Goal: Task Accomplishment & Management: Use online tool/utility

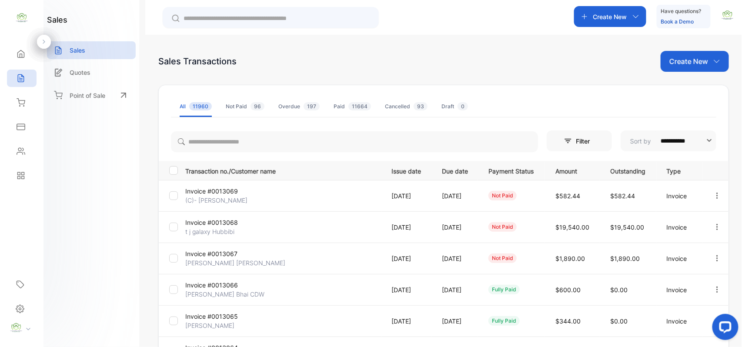
click at [207, 231] on p "t j galaxy Hubbibi" at bounding box center [217, 231] width 65 height 9
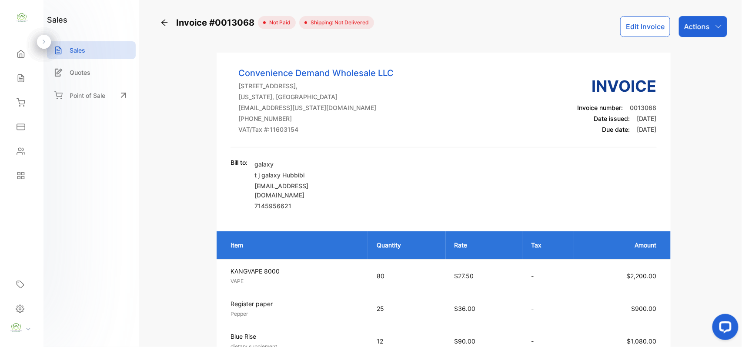
drag, startPoint x: 708, startPoint y: 24, endPoint x: 707, endPoint y: 39, distance: 14.4
click at [708, 27] on div "Actions" at bounding box center [703, 26] width 48 height 21
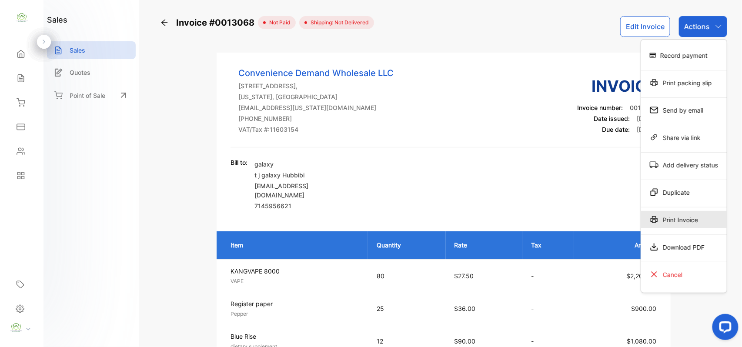
click at [671, 219] on div "Print Invoice" at bounding box center [684, 219] width 86 height 17
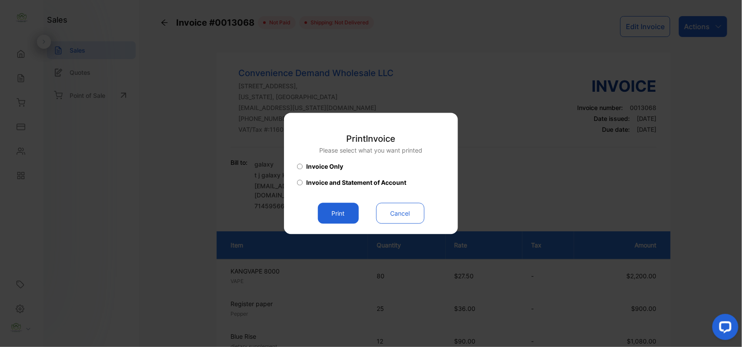
click at [321, 209] on button "Print" at bounding box center [338, 213] width 41 height 21
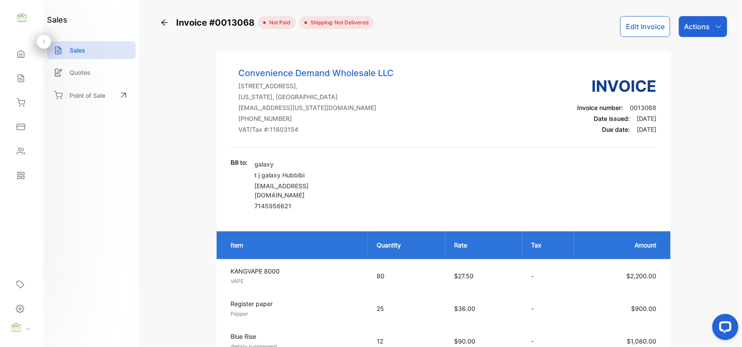
click at [19, 75] on icon at bounding box center [21, 78] width 6 height 7
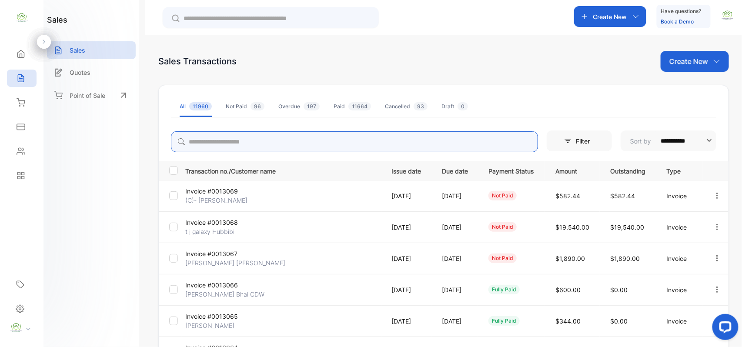
click at [251, 152] on input "search" at bounding box center [354, 141] width 367 height 21
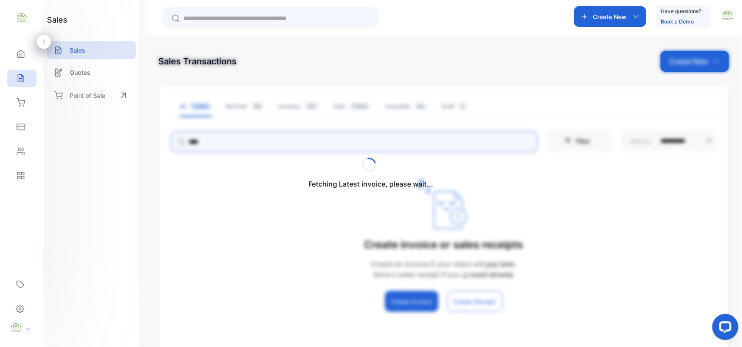
type input "****"
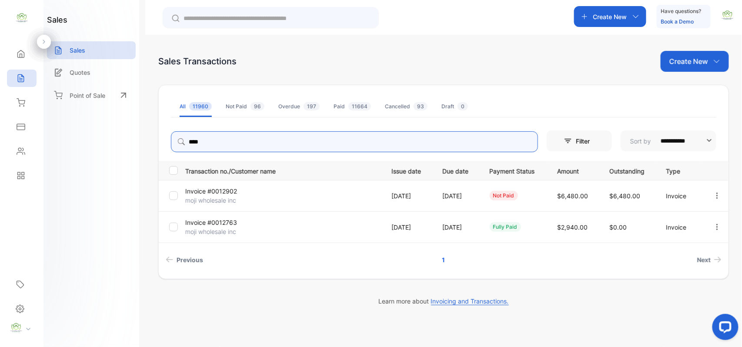
click at [720, 194] on icon "button" at bounding box center [717, 196] width 8 height 8
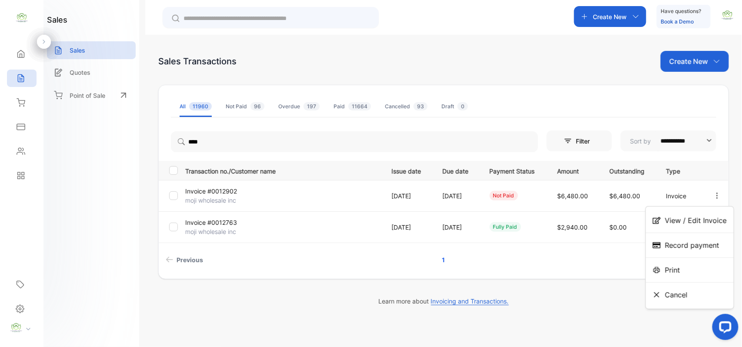
click at [711, 220] on span "View / Edit Invoice" at bounding box center [696, 220] width 62 height 10
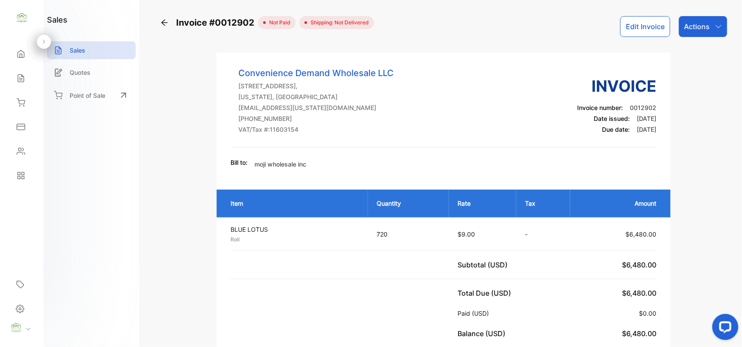
click at [162, 21] on icon at bounding box center [164, 22] width 9 height 9
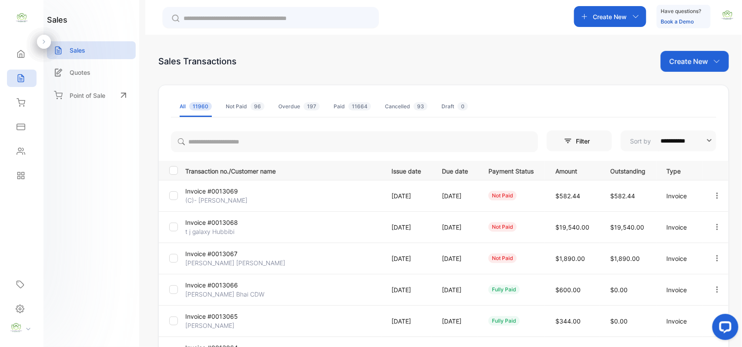
drag, startPoint x: 687, startPoint y: 58, endPoint x: 674, endPoint y: 63, distance: 14.6
click at [686, 58] on p "Create New" at bounding box center [688, 61] width 39 height 10
drag, startPoint x: 676, startPoint y: 91, endPoint x: 672, endPoint y: 94, distance: 4.7
click at [676, 93] on icon at bounding box center [679, 90] width 7 height 7
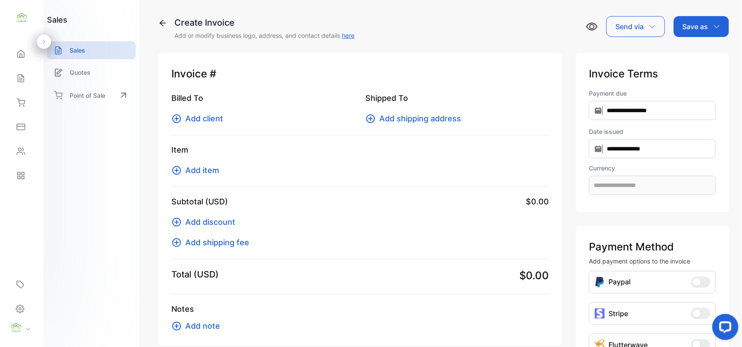
type input "**********"
click at [185, 167] on span "Add item" at bounding box center [202, 170] width 34 height 12
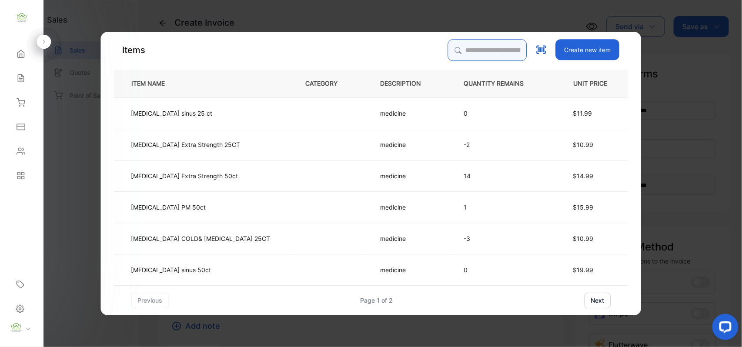
click at [448, 51] on input "search" at bounding box center [487, 50] width 79 height 22
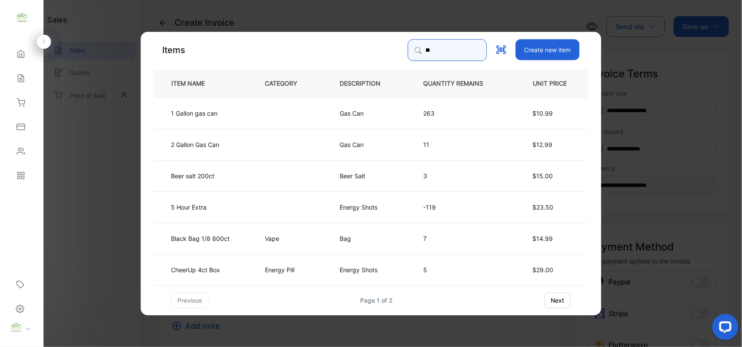
type input "***"
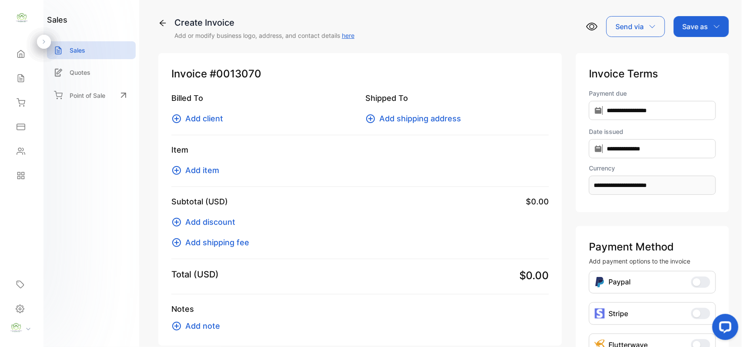
click at [204, 117] on span "Add client" at bounding box center [204, 119] width 38 height 12
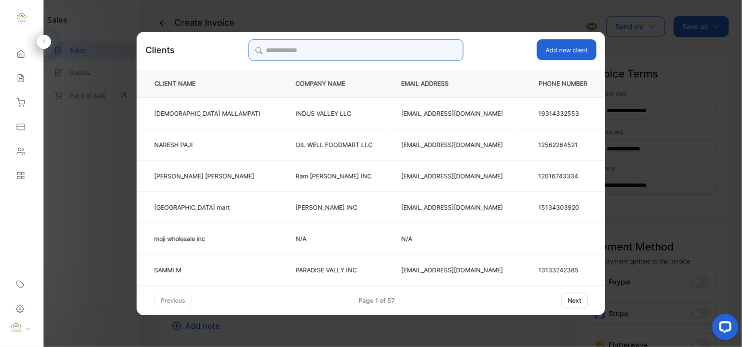
click at [351, 53] on input "search" at bounding box center [355, 50] width 215 height 22
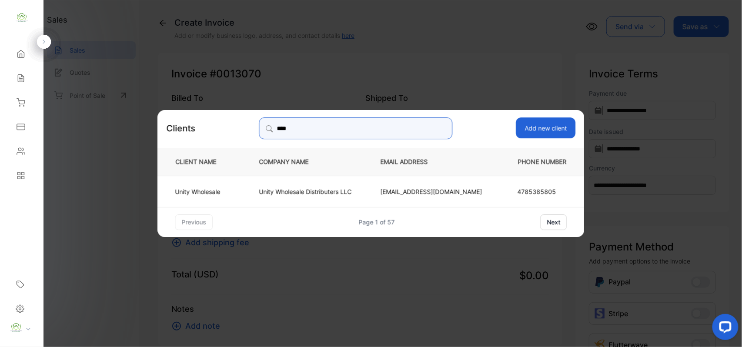
type input "****"
click at [291, 190] on p "Unity Wholesale Distributers LLC" at bounding box center [305, 191] width 93 height 9
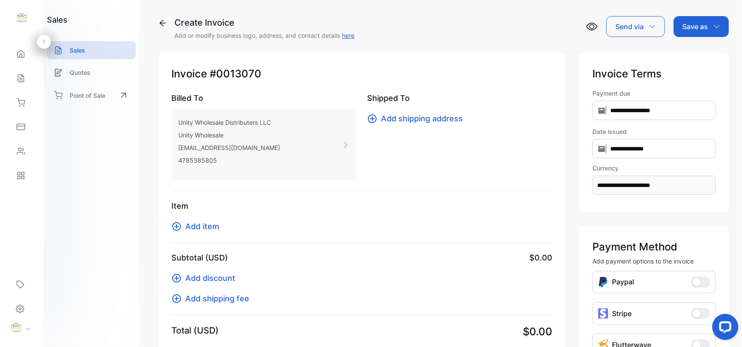
click at [202, 228] on span "Add item" at bounding box center [202, 227] width 34 height 12
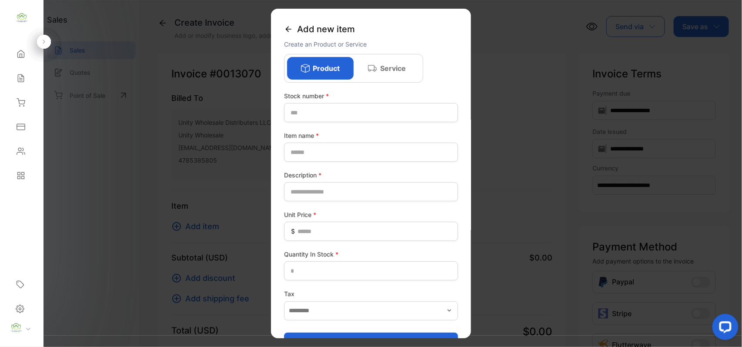
click at [289, 28] on icon at bounding box center [288, 29] width 9 height 9
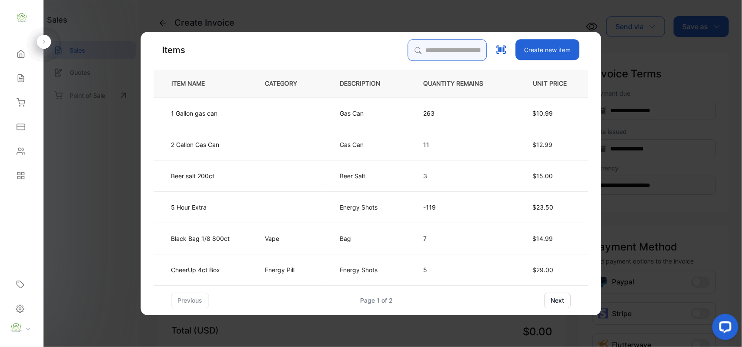
click at [411, 56] on input "search" at bounding box center [447, 50] width 79 height 22
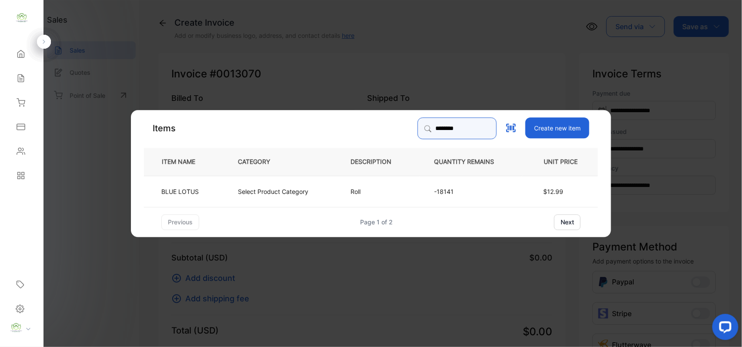
type input "********"
click at [257, 185] on td "Select Product Category" at bounding box center [280, 190] width 113 height 31
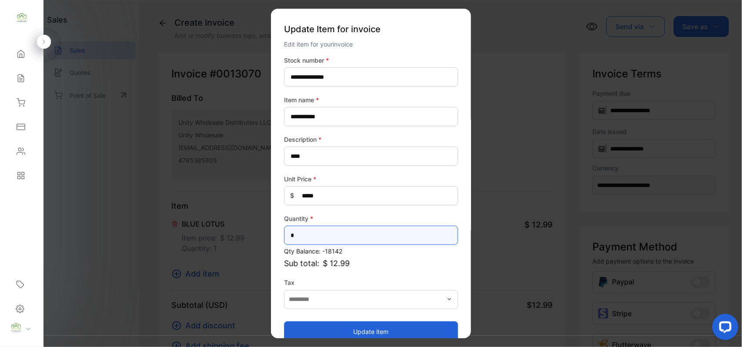
drag, startPoint x: 331, startPoint y: 235, endPoint x: 129, endPoint y: 228, distance: 202.8
type input "***"
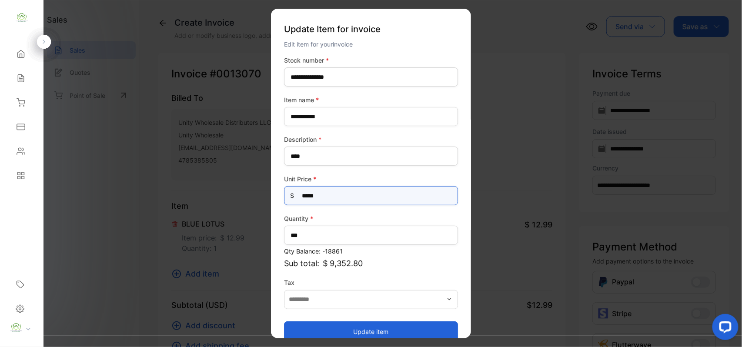
drag, startPoint x: 340, startPoint y: 195, endPoint x: 122, endPoint y: 217, distance: 218.5
type Price-inputprice "*"
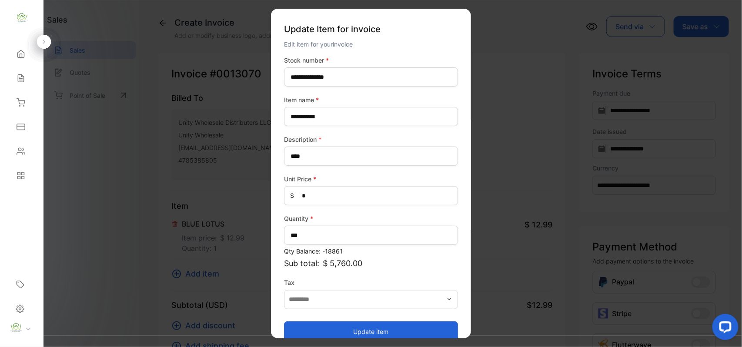
click at [306, 331] on button "Update item" at bounding box center [371, 331] width 174 height 21
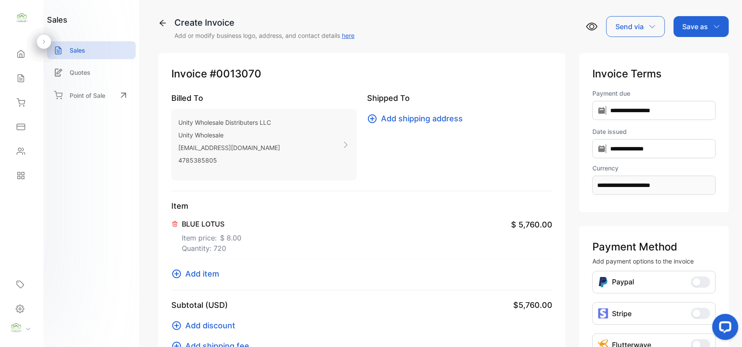
drag, startPoint x: 695, startPoint y: 24, endPoint x: 688, endPoint y: 38, distance: 15.6
click at [695, 25] on p "Save as" at bounding box center [695, 26] width 26 height 10
click at [685, 57] on div "Invoice" at bounding box center [699, 55] width 50 height 17
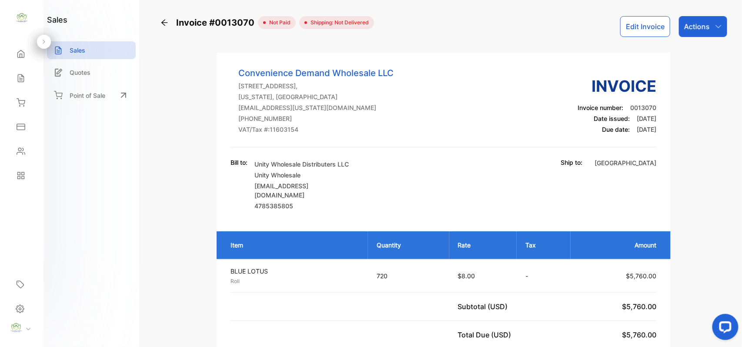
click at [18, 77] on icon at bounding box center [21, 78] width 9 height 9
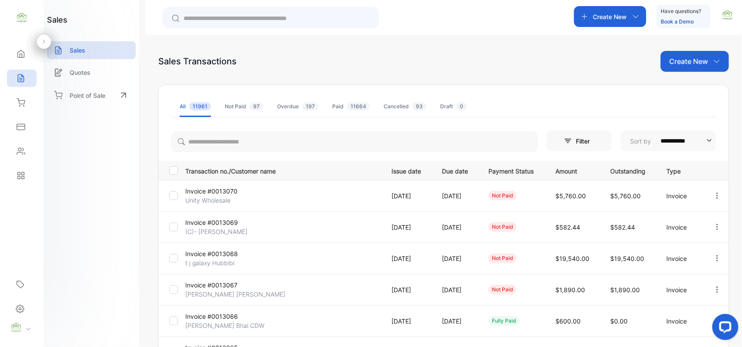
click at [706, 54] on div "Create New" at bounding box center [695, 61] width 68 height 21
click at [700, 82] on div "Invoice" at bounding box center [698, 89] width 61 height 17
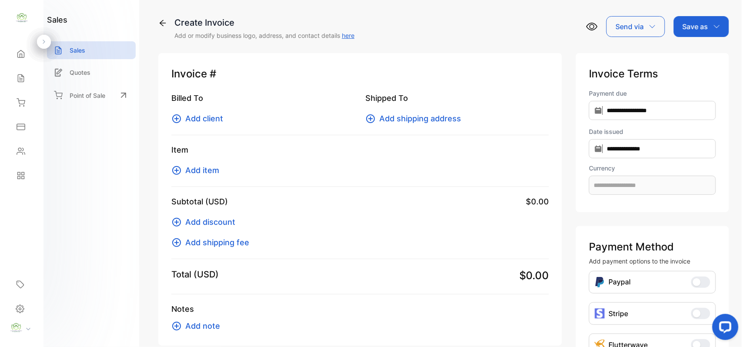
type input "**********"
click at [203, 118] on span "Add client" at bounding box center [204, 119] width 38 height 12
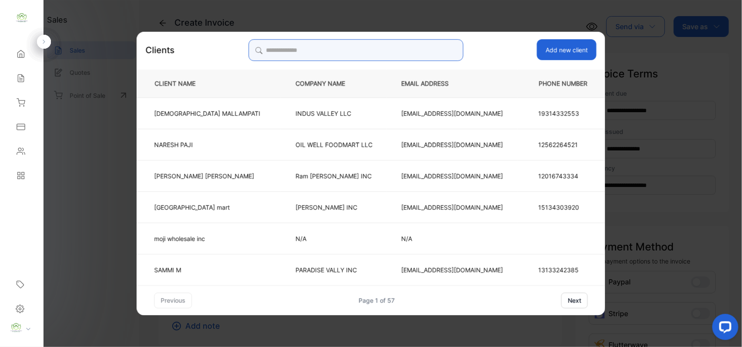
click at [334, 51] on input "search" at bounding box center [355, 50] width 215 height 22
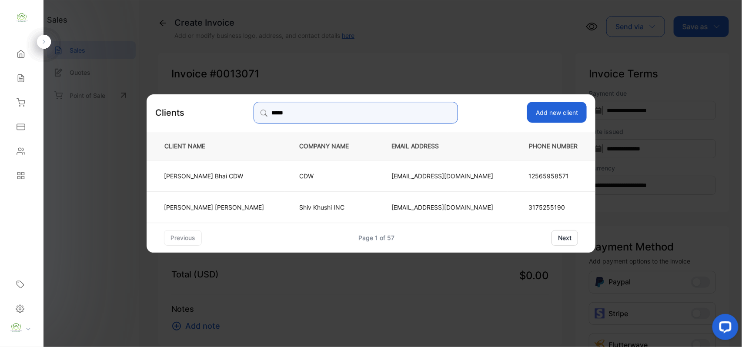
type input "*****"
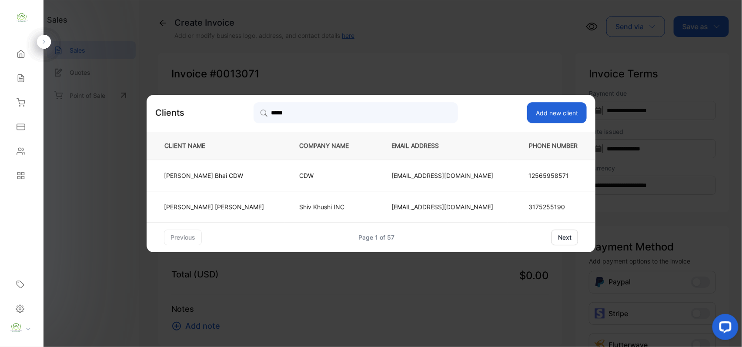
click at [262, 206] on td "[PERSON_NAME]" at bounding box center [216, 206] width 138 height 31
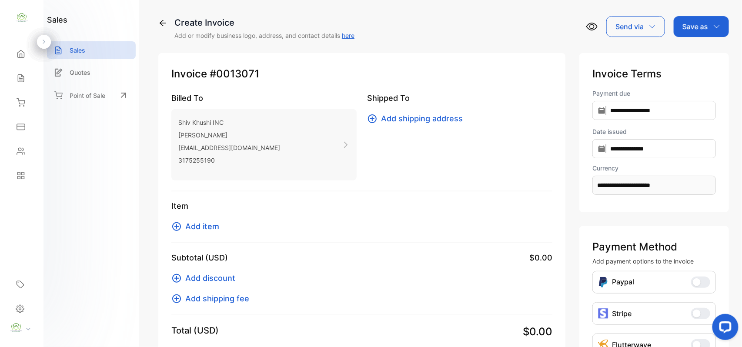
click at [199, 221] on span "Add item" at bounding box center [202, 227] width 34 height 12
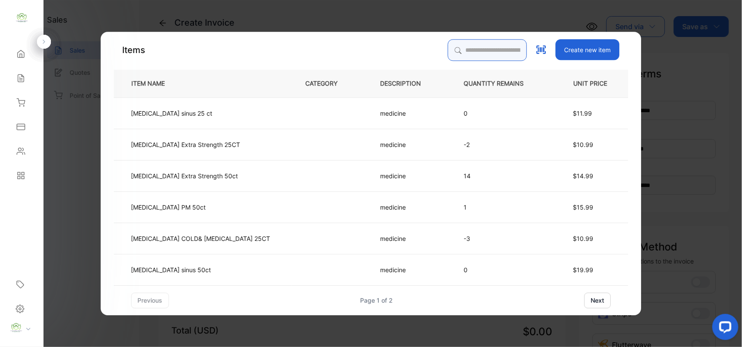
click at [448, 50] on input "search" at bounding box center [487, 50] width 79 height 22
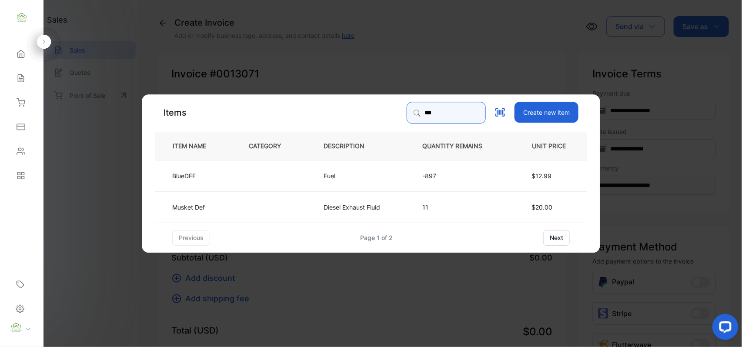
type input "***"
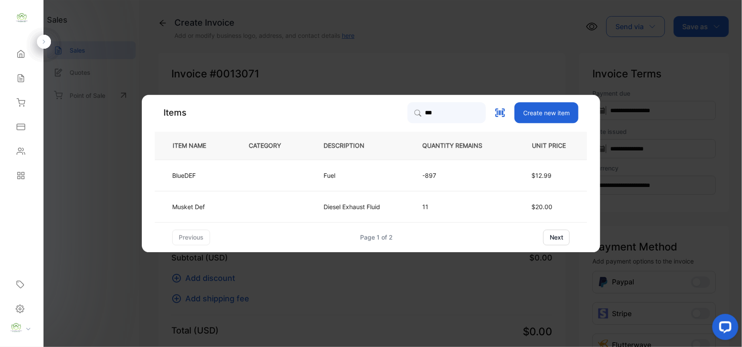
click at [224, 176] on td "BlueDEF" at bounding box center [195, 175] width 80 height 31
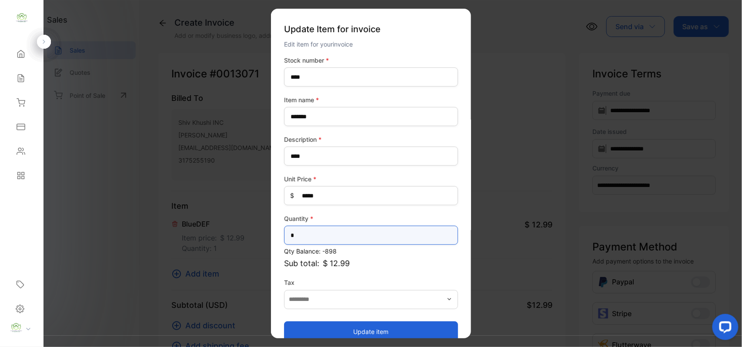
click at [365, 241] on input "*" at bounding box center [371, 235] width 174 height 19
type input "**"
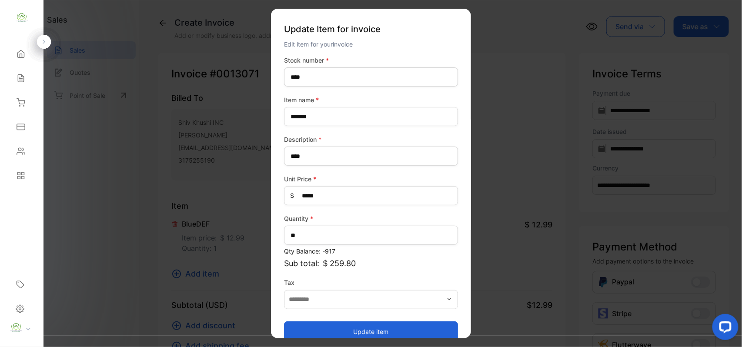
click at [354, 329] on button "Update item" at bounding box center [371, 331] width 174 height 21
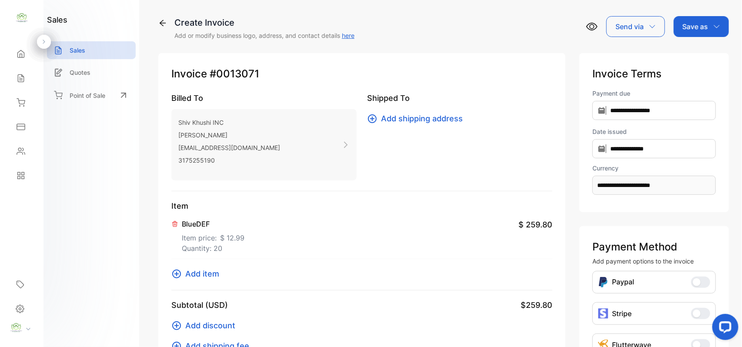
click at [214, 274] on span "Add item" at bounding box center [202, 274] width 34 height 12
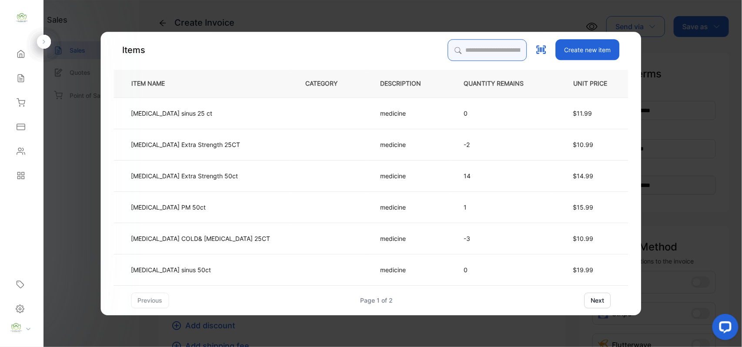
click at [448, 39] on input "search" at bounding box center [487, 50] width 79 height 22
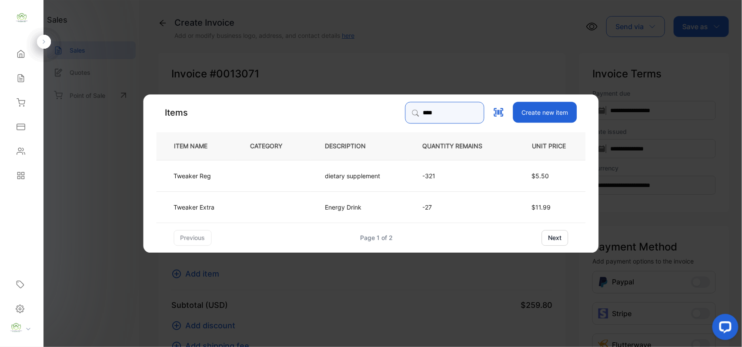
type input "****"
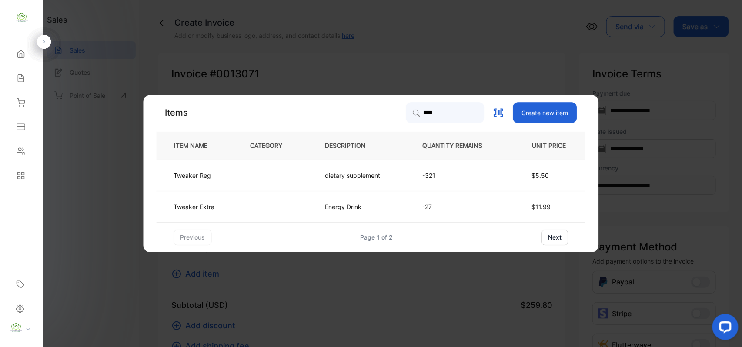
click at [242, 204] on td at bounding box center [273, 206] width 75 height 31
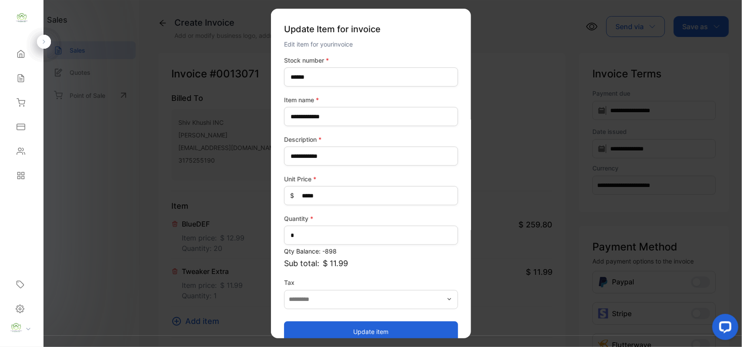
click at [309, 245] on div "**********" at bounding box center [371, 199] width 174 height 287
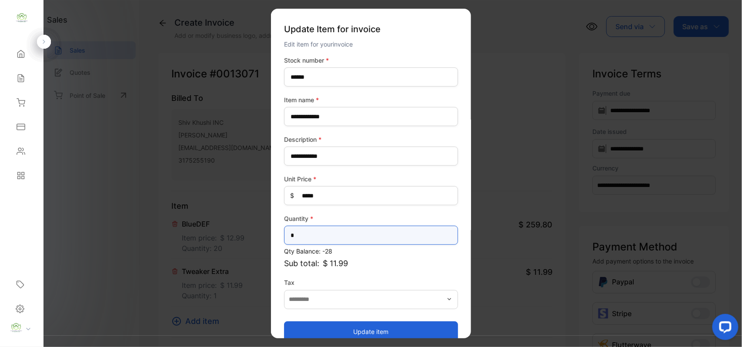
click at [319, 237] on input "*" at bounding box center [371, 235] width 174 height 19
type input "*"
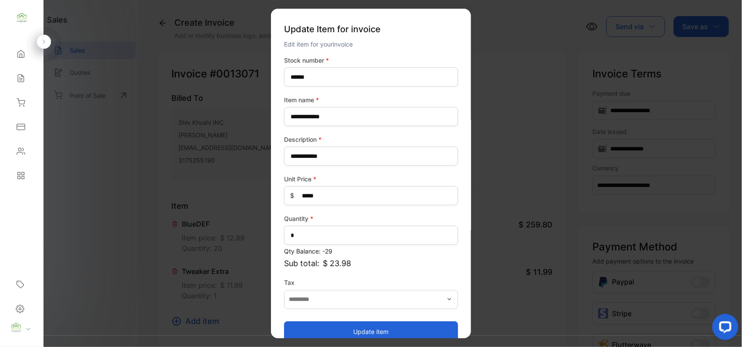
click at [326, 333] on button "Update item" at bounding box center [371, 331] width 174 height 21
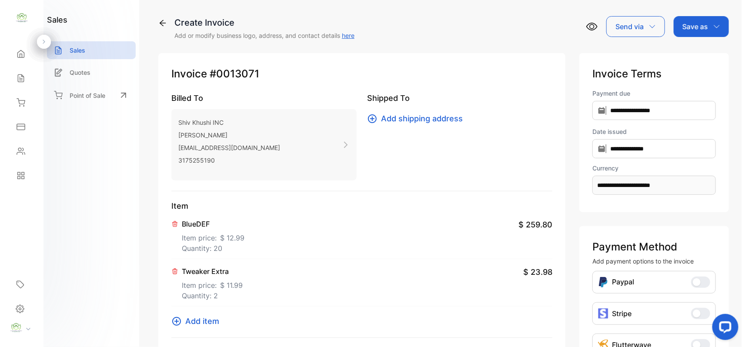
click at [201, 317] on span "Add item" at bounding box center [202, 321] width 34 height 12
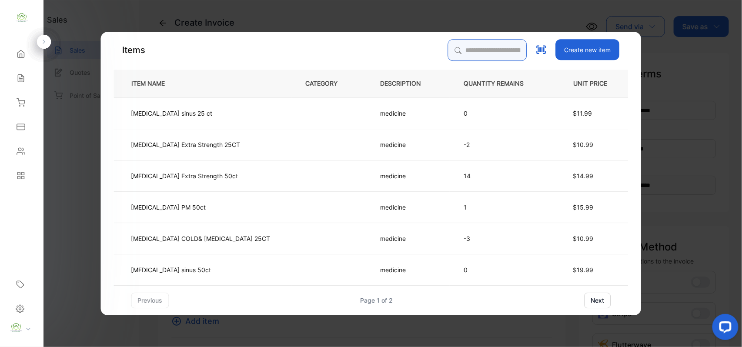
click at [455, 49] on input "search" at bounding box center [487, 50] width 79 height 22
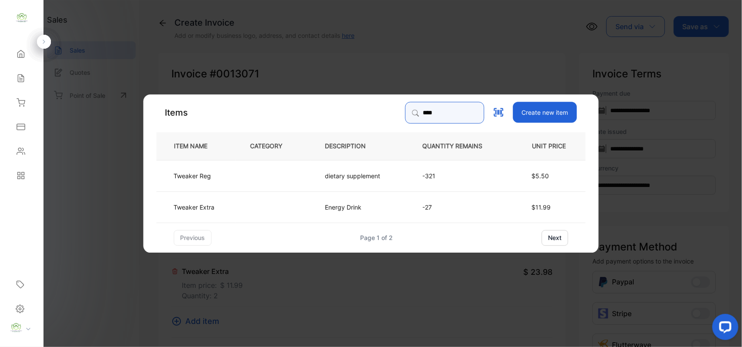
type input "****"
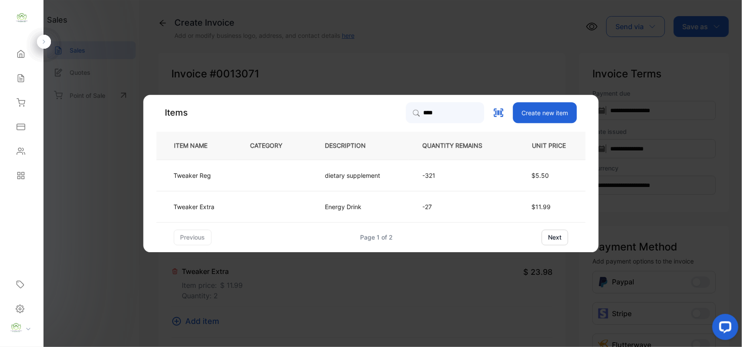
drag, startPoint x: 235, startPoint y: 174, endPoint x: 239, endPoint y: 176, distance: 4.5
click at [239, 176] on tr "Tweaker Reg dietary supplement -321 $5.50" at bounding box center [371, 175] width 429 height 31
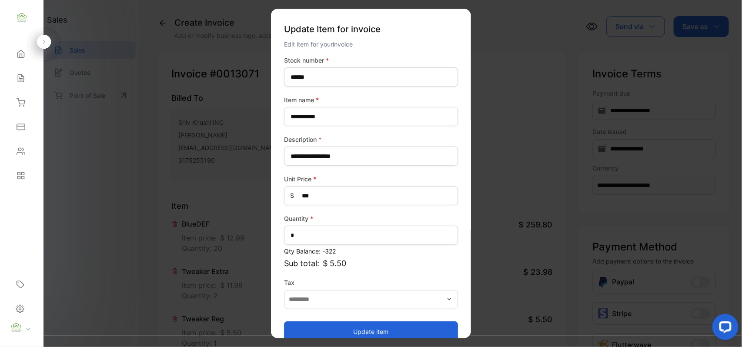
click at [368, 325] on button "Update item" at bounding box center [371, 331] width 174 height 21
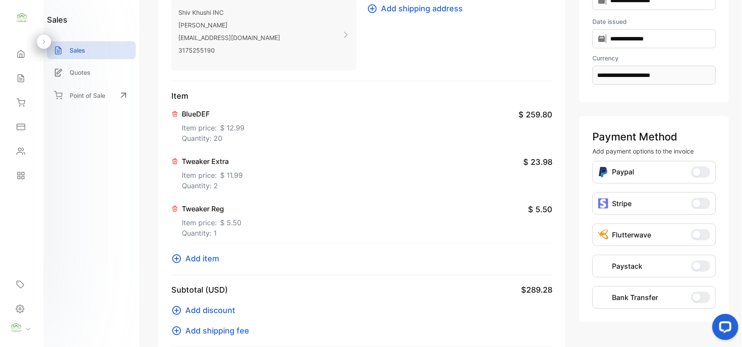
scroll to position [135, 0]
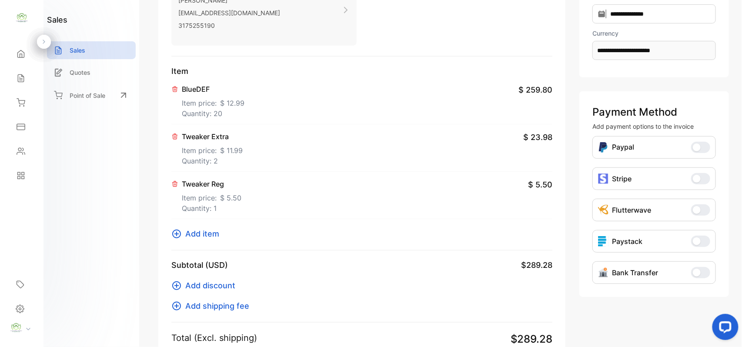
click at [199, 235] on span "Add item" at bounding box center [202, 234] width 34 height 12
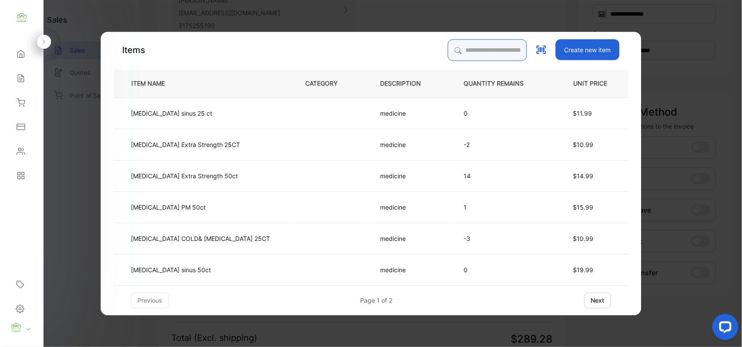
click at [461, 53] on input "search" at bounding box center [487, 50] width 79 height 22
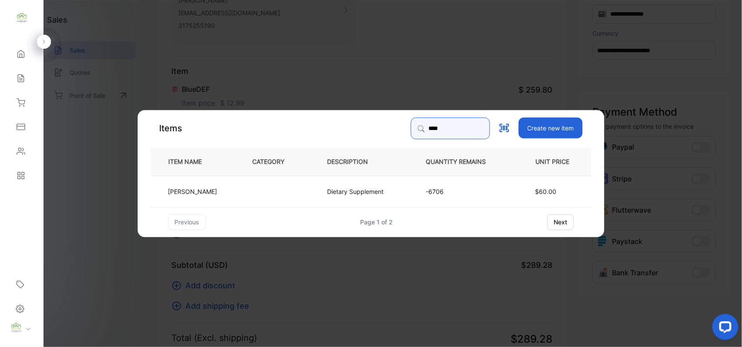
type input "****"
click at [300, 195] on td at bounding box center [275, 190] width 75 height 31
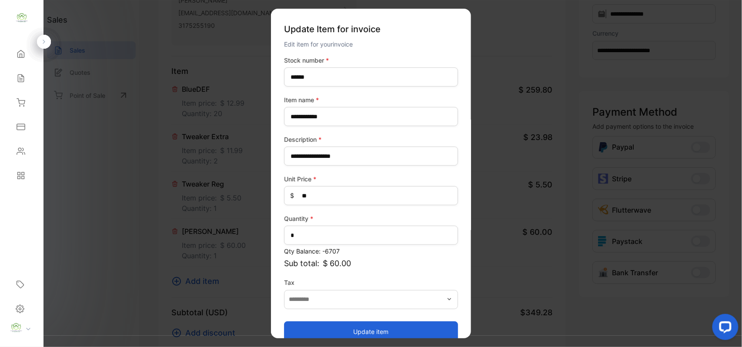
click at [345, 328] on button "Update item" at bounding box center [371, 331] width 174 height 21
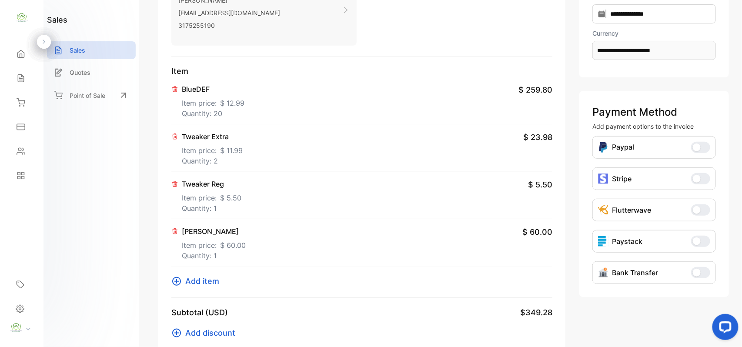
click at [194, 282] on span "Add item" at bounding box center [202, 281] width 34 height 12
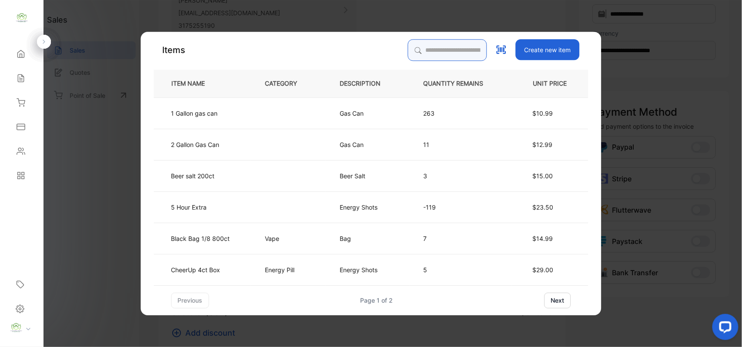
click at [464, 41] on input "search" at bounding box center [447, 50] width 79 height 22
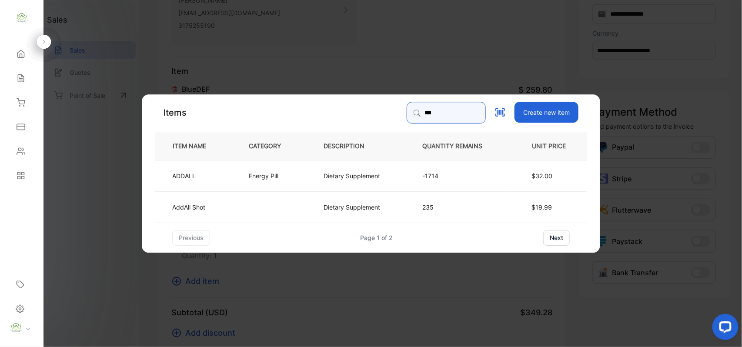
type input "***"
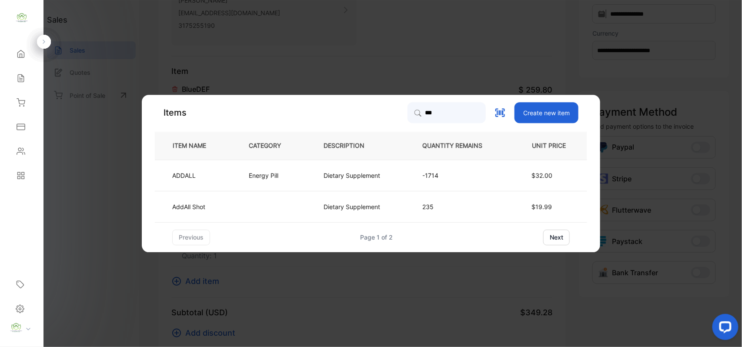
click at [220, 177] on td "ADDALL" at bounding box center [195, 175] width 80 height 31
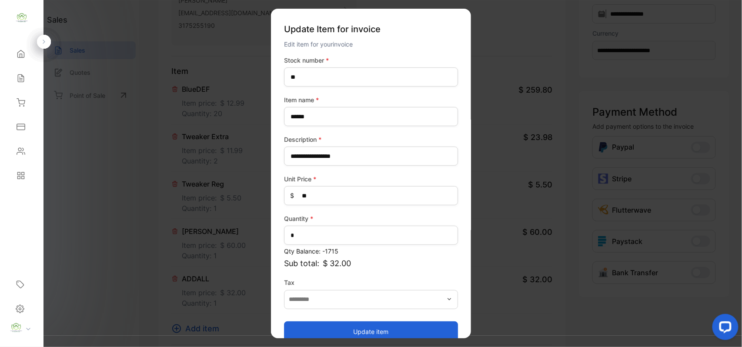
drag, startPoint x: 329, startPoint y: 336, endPoint x: 265, endPoint y: 261, distance: 98.7
click at [327, 330] on button "Update item" at bounding box center [371, 331] width 174 height 21
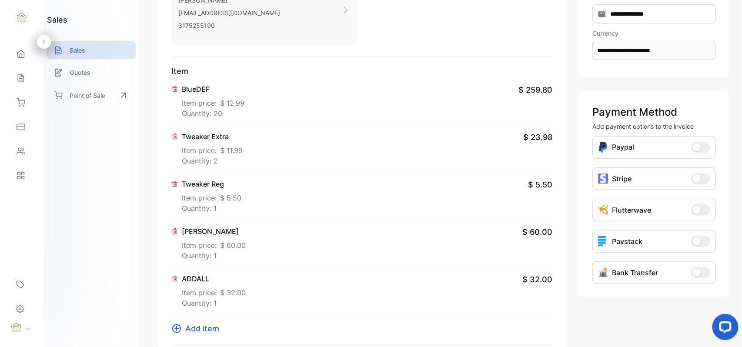
scroll to position [271, 0]
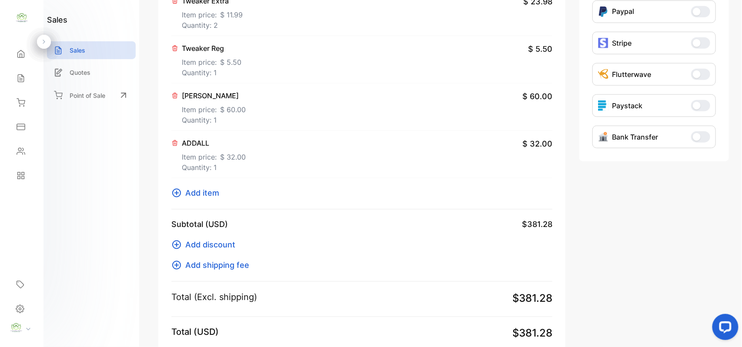
click at [203, 198] on span "Add item" at bounding box center [202, 193] width 34 height 12
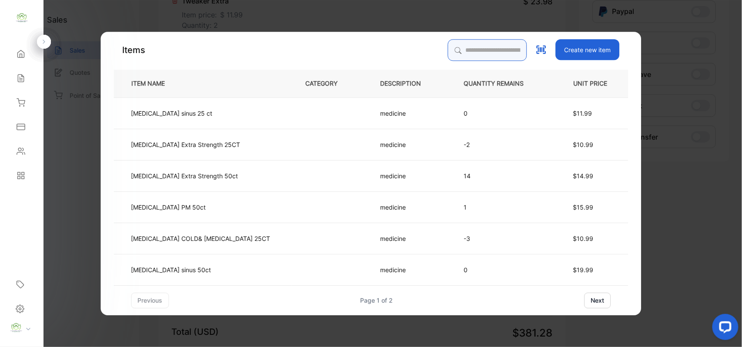
click at [461, 46] on input "search" at bounding box center [487, 50] width 79 height 22
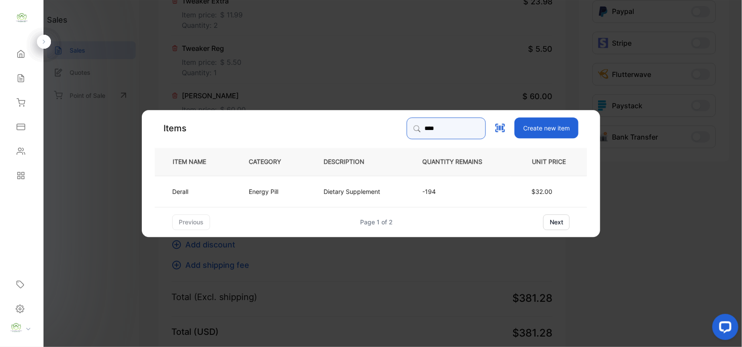
type input "****"
click at [213, 190] on td "Derall" at bounding box center [195, 190] width 80 height 31
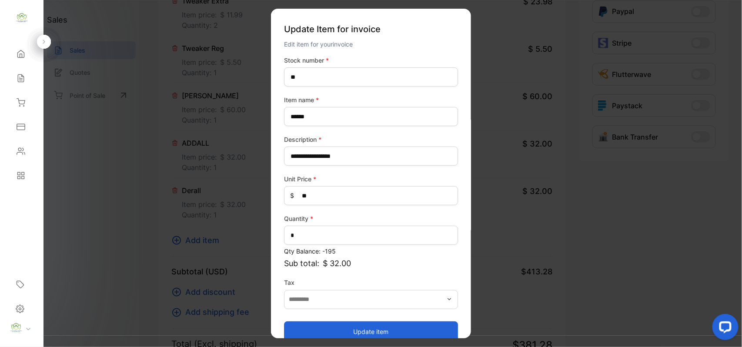
click at [404, 331] on button "Update item" at bounding box center [371, 331] width 174 height 21
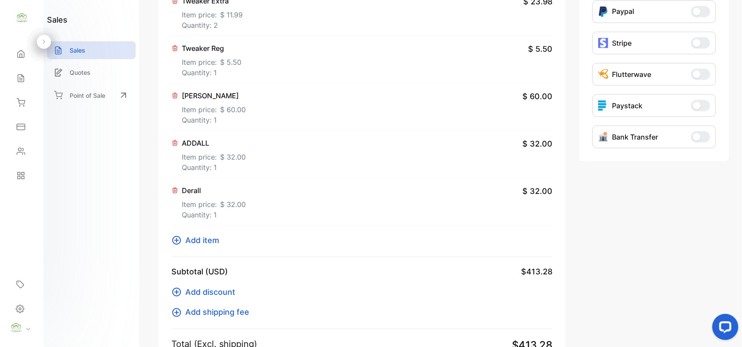
click at [213, 245] on span "Add item" at bounding box center [202, 240] width 34 height 12
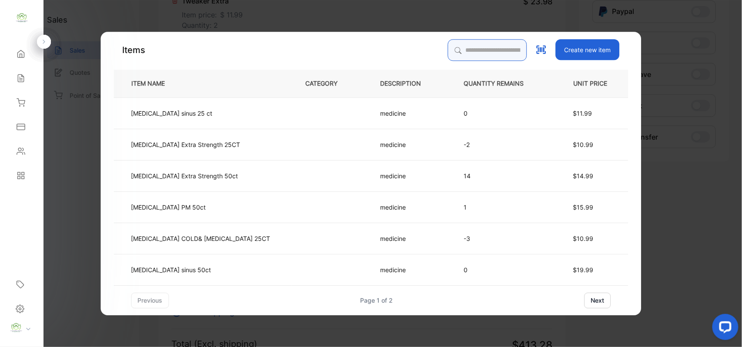
click at [448, 54] on input "search" at bounding box center [487, 50] width 79 height 22
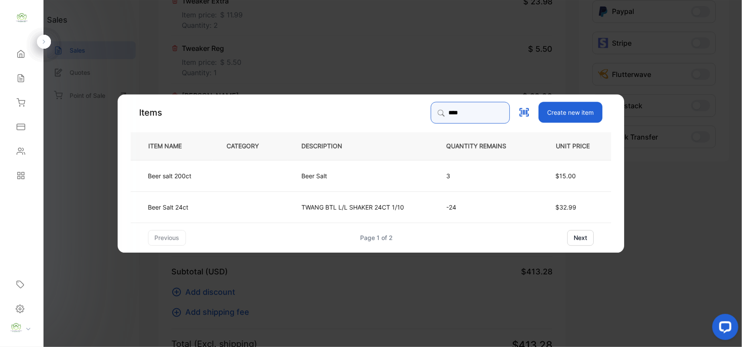
type input "****"
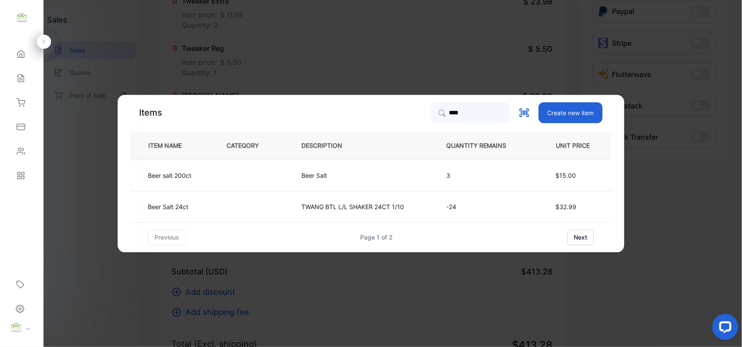
click at [218, 204] on td at bounding box center [250, 206] width 75 height 31
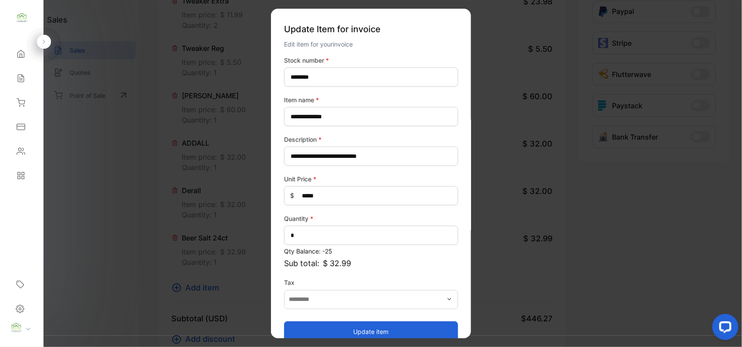
click at [337, 329] on button "Update item" at bounding box center [371, 331] width 174 height 21
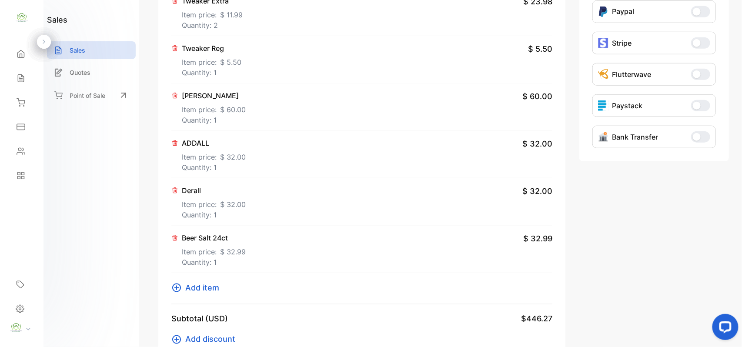
click at [214, 289] on span "Add item" at bounding box center [202, 288] width 34 height 12
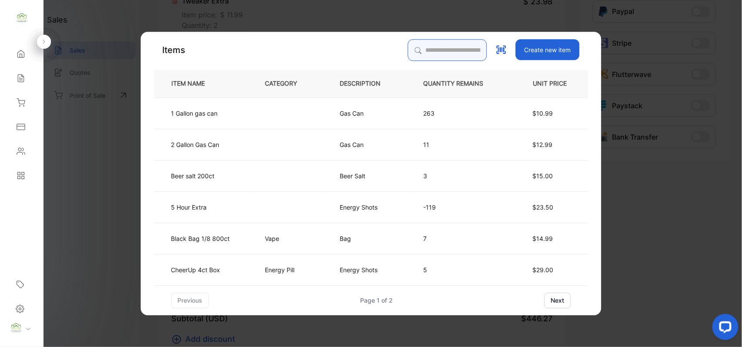
click at [438, 57] on input "search" at bounding box center [447, 50] width 79 height 22
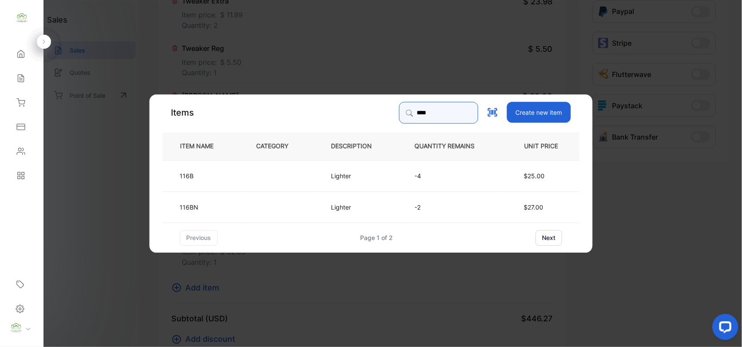
type input "****"
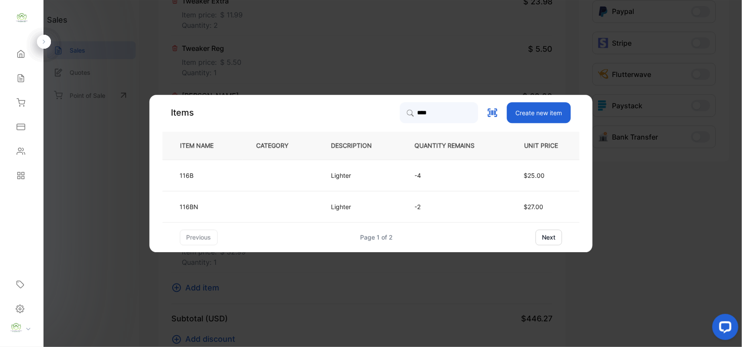
click at [262, 176] on td at bounding box center [279, 175] width 75 height 31
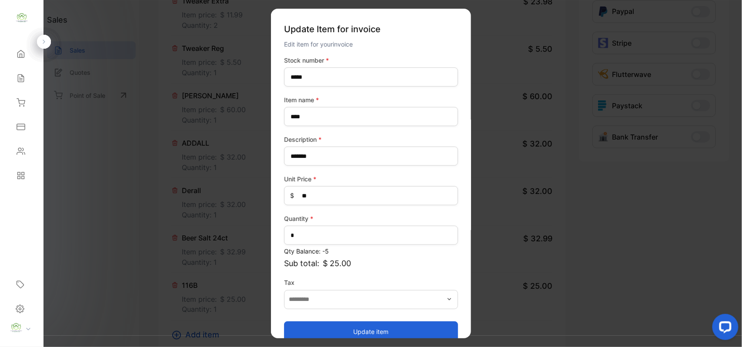
drag, startPoint x: 321, startPoint y: 333, endPoint x: 387, endPoint y: 286, distance: 81.1
click at [324, 330] on button "Update item" at bounding box center [371, 331] width 174 height 21
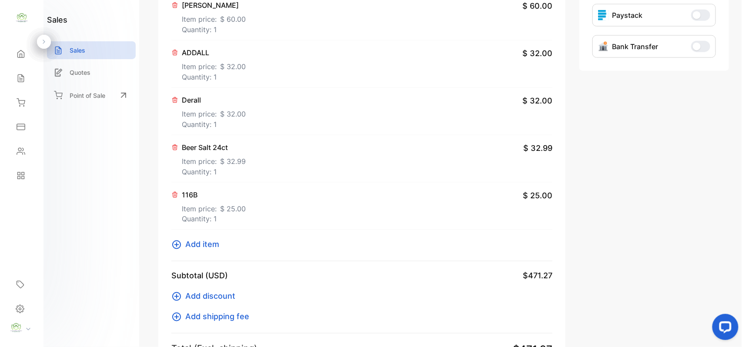
scroll to position [519, 0]
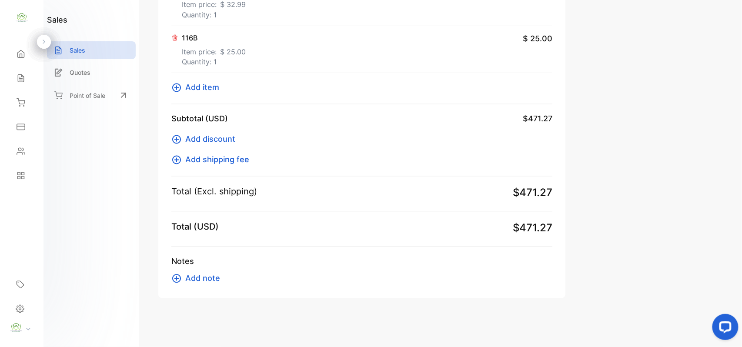
click at [216, 87] on span "Add item" at bounding box center [202, 88] width 34 height 12
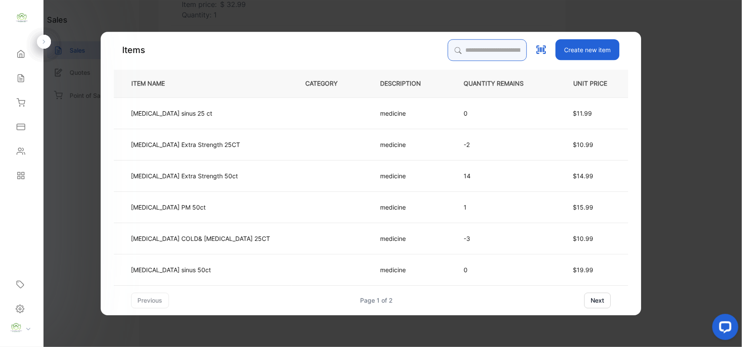
click at [467, 56] on input "search" at bounding box center [487, 50] width 79 height 22
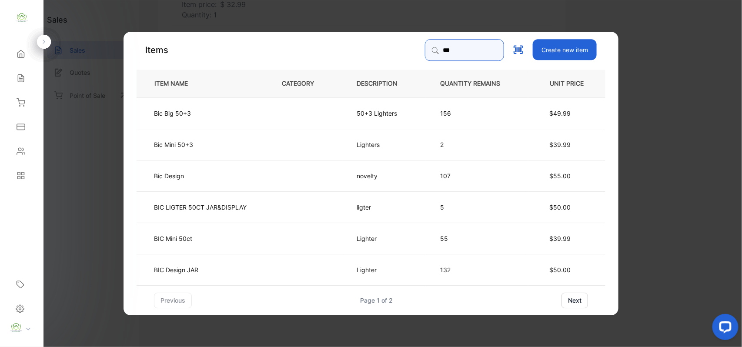
type input "***"
click at [223, 239] on td "BIC Mini 50ct" at bounding box center [202, 237] width 131 height 31
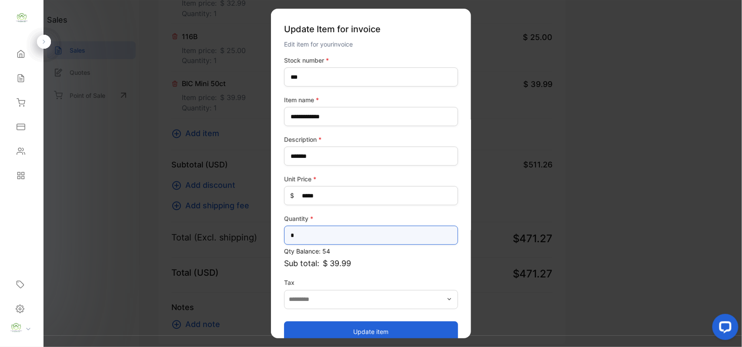
click at [358, 233] on input "*" at bounding box center [371, 235] width 174 height 19
type input "*"
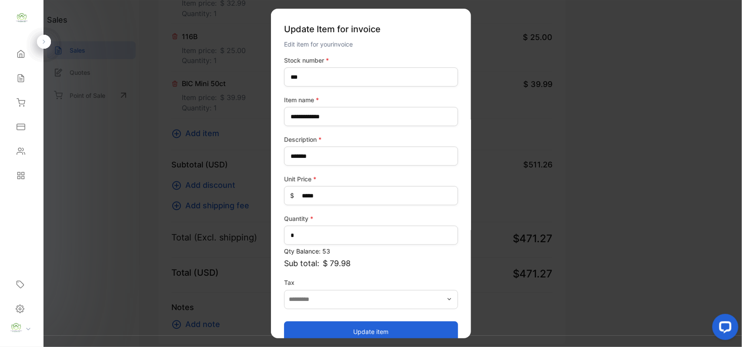
click at [346, 323] on button "Update item" at bounding box center [371, 331] width 174 height 21
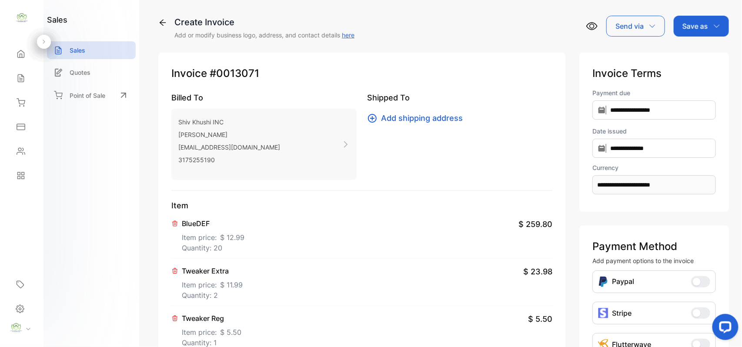
scroll to position [0, 0]
click at [690, 21] on p "Save as" at bounding box center [695, 26] width 26 height 10
click at [685, 55] on div "Invoice" at bounding box center [699, 55] width 50 height 17
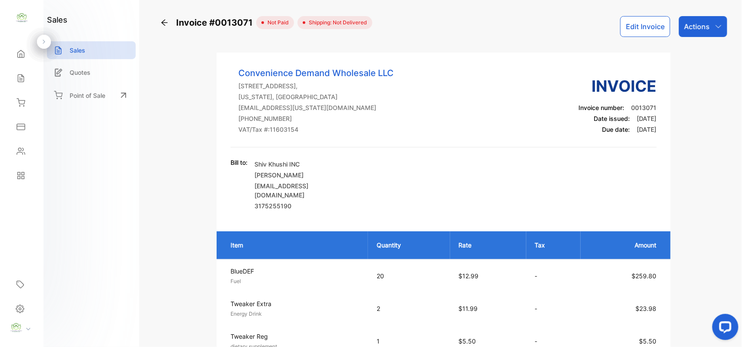
click at [711, 30] on div "Actions" at bounding box center [703, 26] width 48 height 21
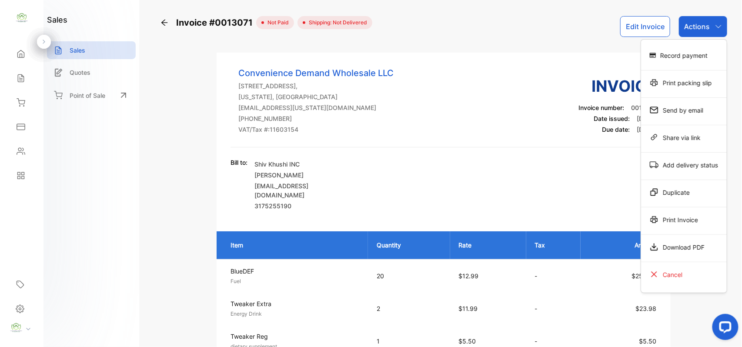
click at [684, 223] on div "Print Invoice" at bounding box center [684, 219] width 86 height 17
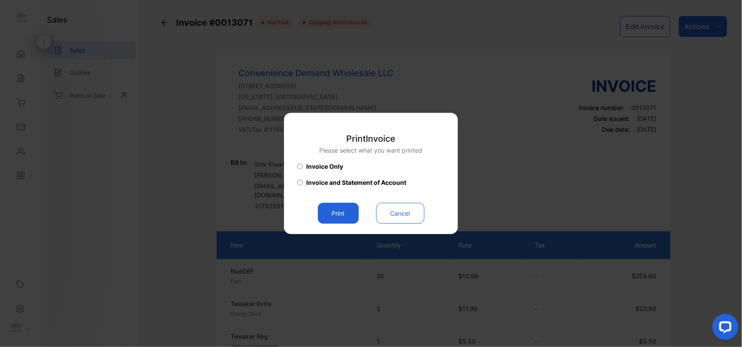
click at [341, 208] on button "Print" at bounding box center [338, 213] width 41 height 21
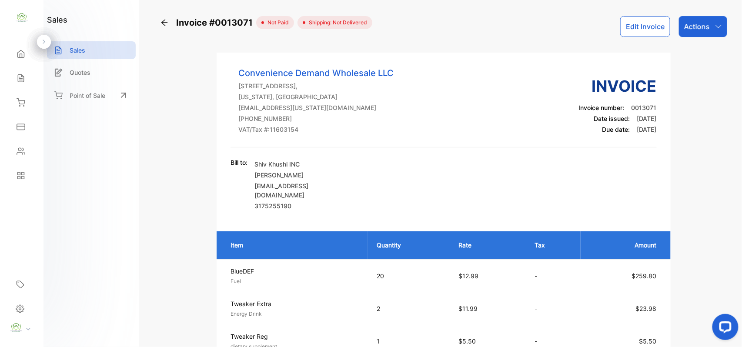
click at [709, 20] on div "Actions" at bounding box center [703, 26] width 48 height 21
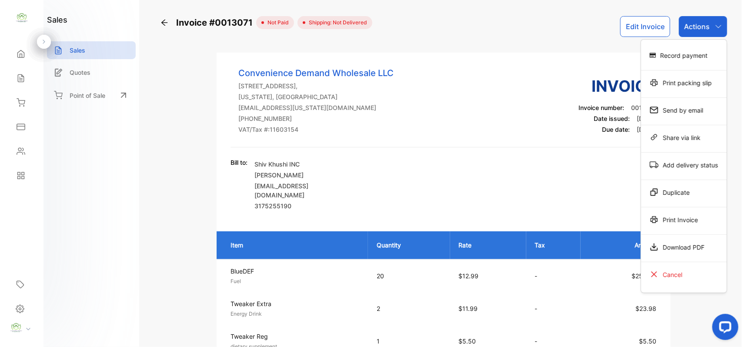
click at [689, 222] on div "Print Invoice" at bounding box center [684, 219] width 86 height 17
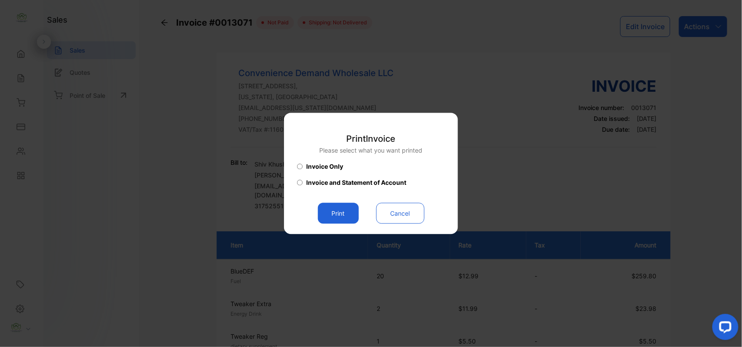
click at [331, 213] on button "Print" at bounding box center [338, 213] width 41 height 21
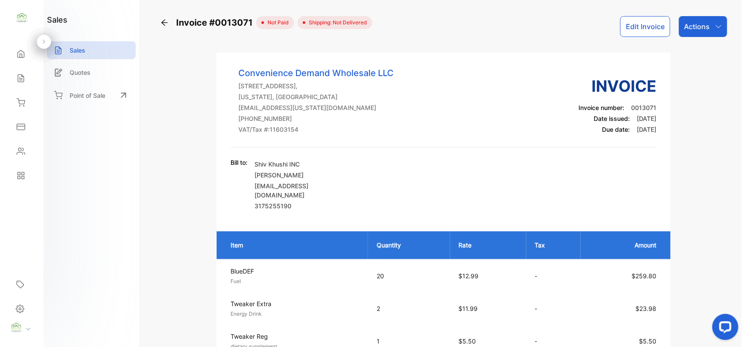
drag, startPoint x: 0, startPoint y: 89, endPoint x: 4, endPoint y: 80, distance: 9.9
click at [4, 84] on div "Home Home Sales Sales Inventory Inventory Expenses Expenses Contacts Contacts R…" at bounding box center [21, 115] width 43 height 146
drag, startPoint x: 20, startPoint y: 77, endPoint x: 10, endPoint y: 70, distance: 12.4
click at [13, 71] on div "Sales" at bounding box center [22, 78] width 30 height 17
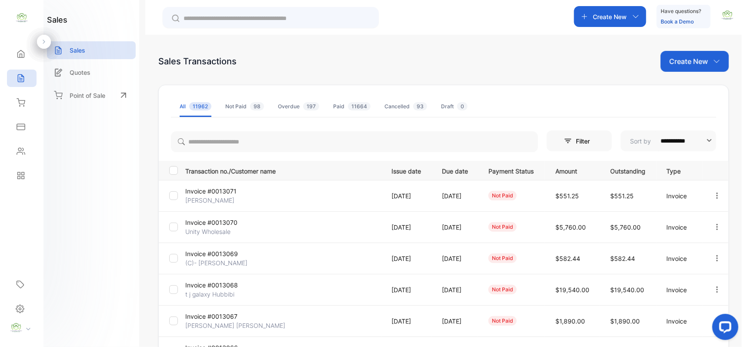
click at [217, 286] on p "Invoice #0013068" at bounding box center [217, 285] width 65 height 9
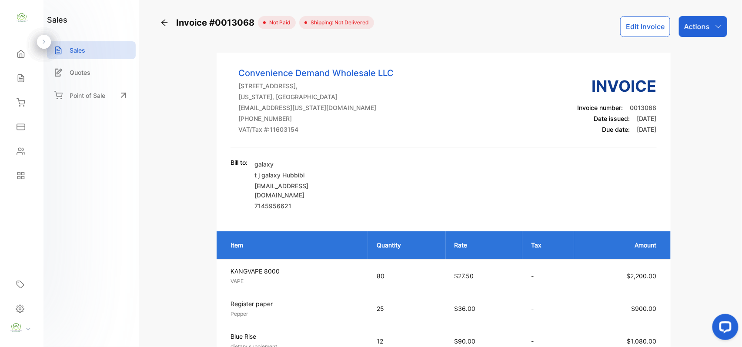
click at [688, 30] on p "Actions" at bounding box center [697, 26] width 26 height 10
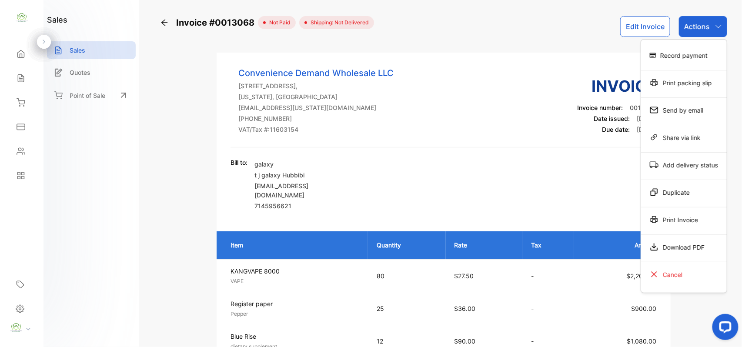
click at [668, 221] on div "Print Invoice" at bounding box center [684, 219] width 86 height 17
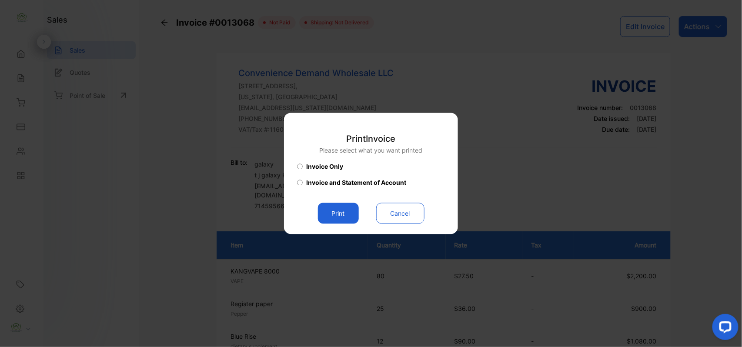
click at [333, 205] on button "Print" at bounding box center [338, 213] width 41 height 21
